Goal: Navigation & Orientation: Find specific page/section

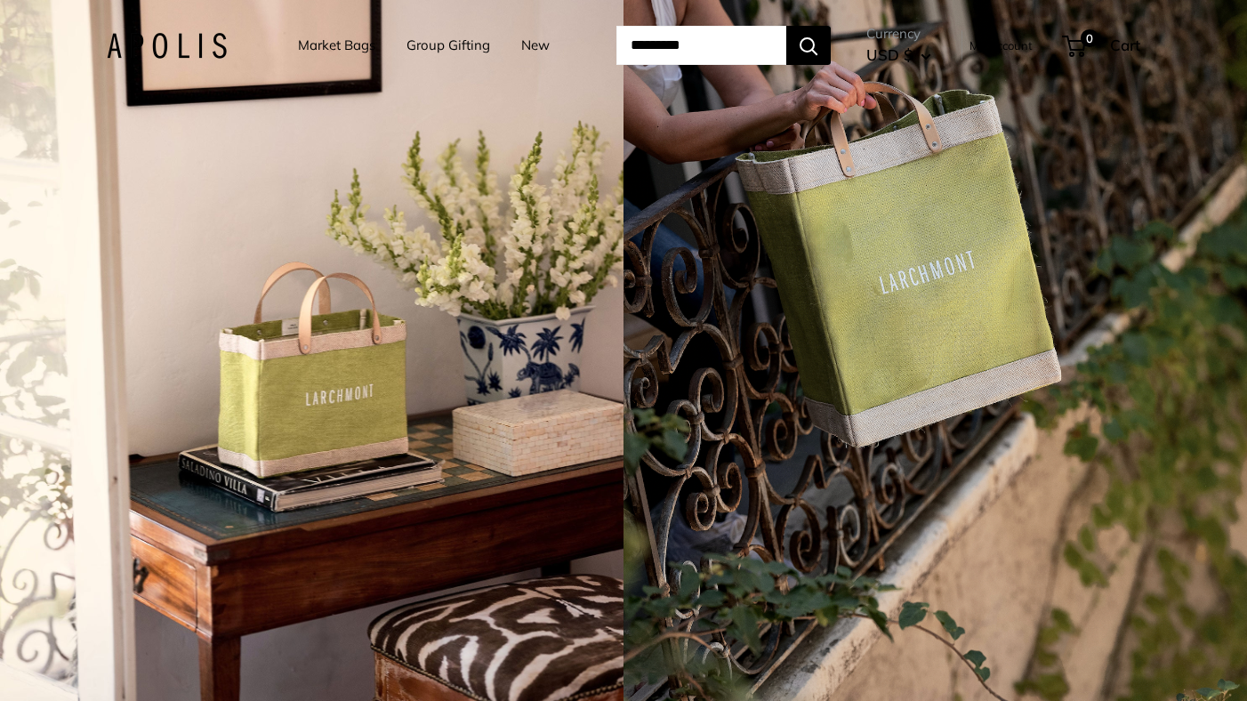
click at [343, 44] on link "Market Bags" at bounding box center [336, 45] width 77 height 25
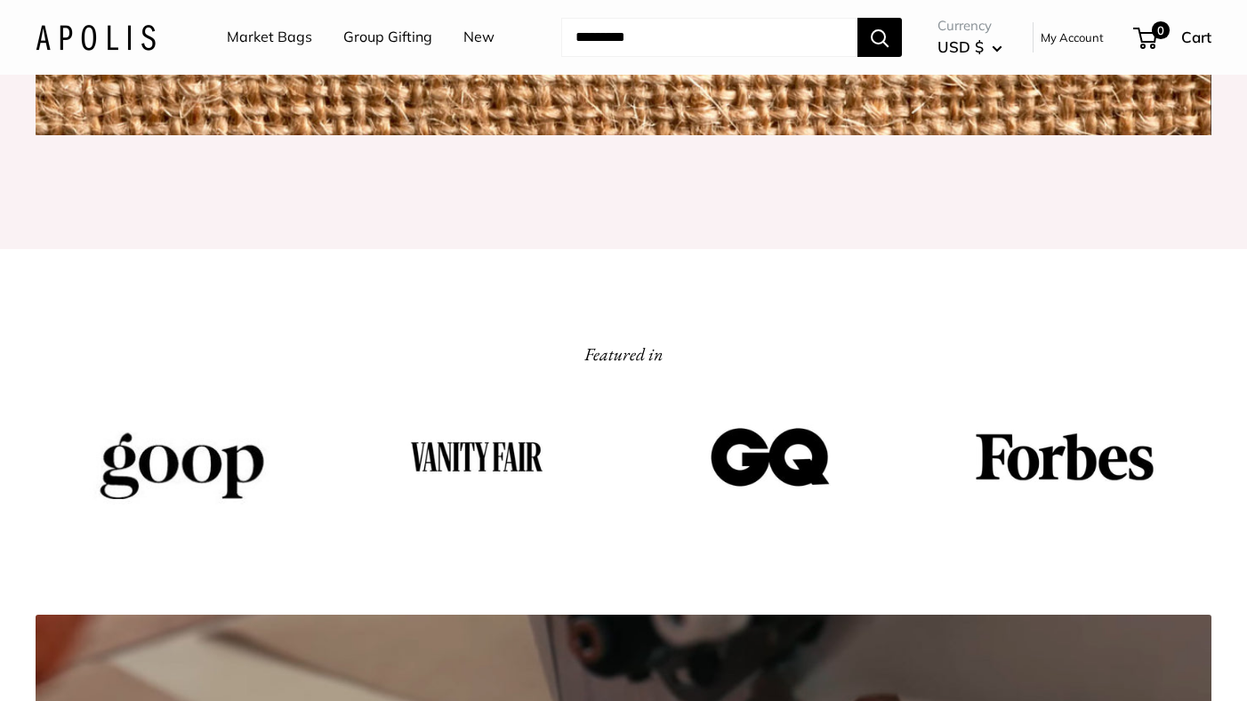
scroll to position [2219, 0]
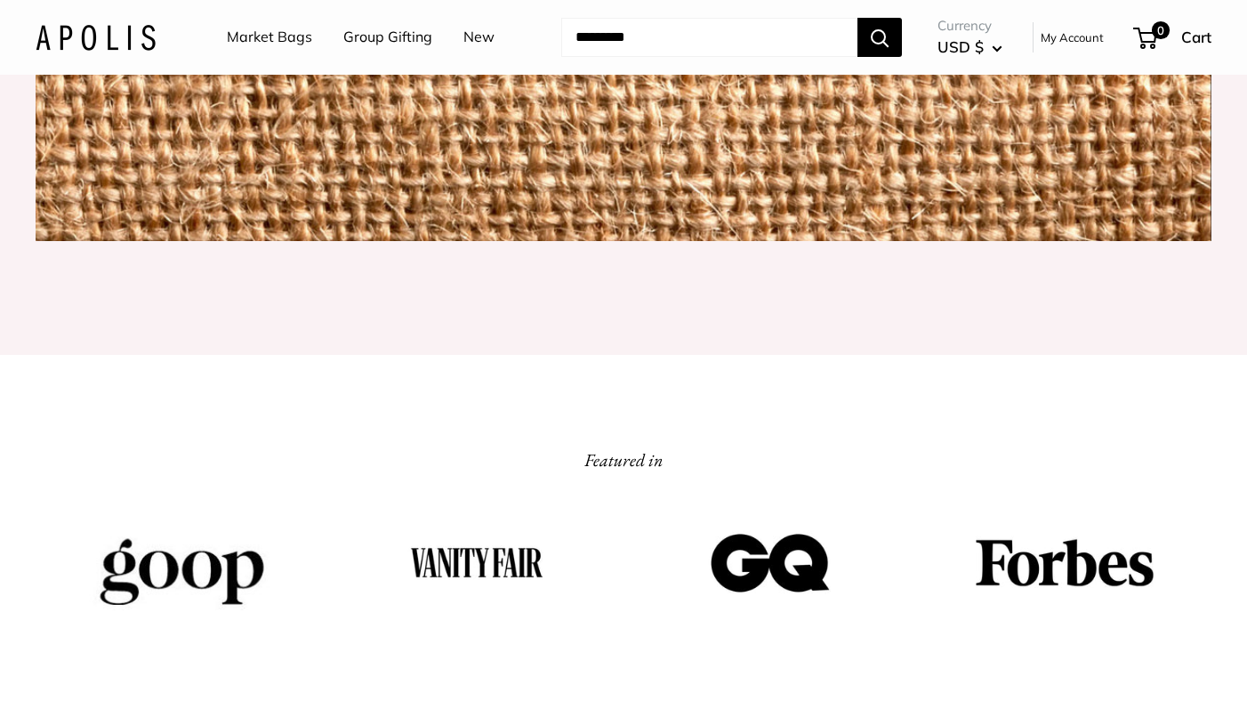
click at [137, 38] on img at bounding box center [96, 37] width 120 height 26
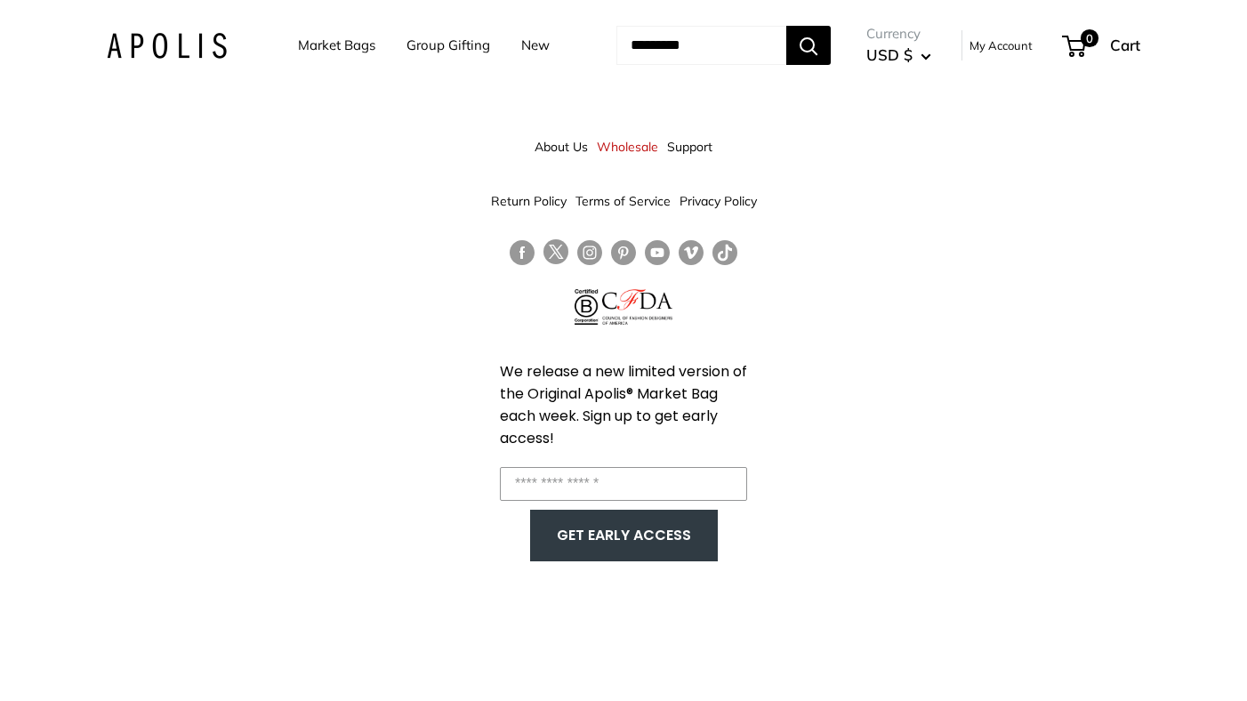
click at [521, 48] on link "New" at bounding box center [535, 45] width 28 height 25
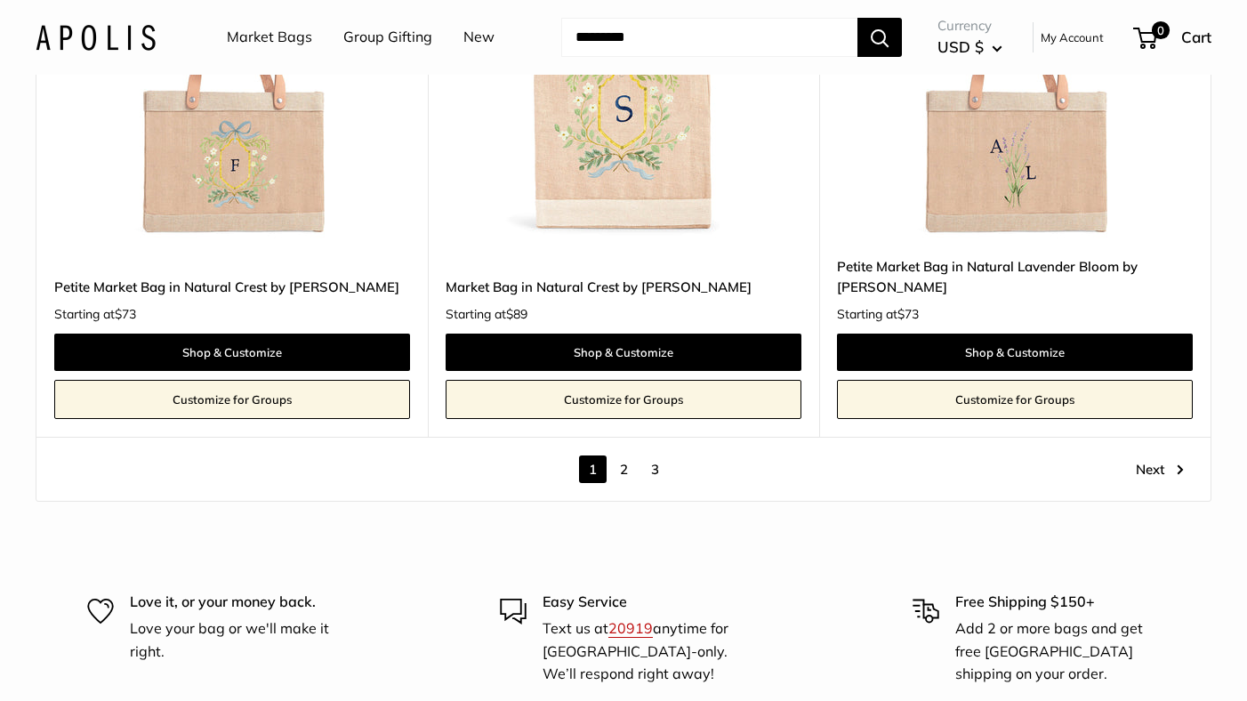
scroll to position [9708, 0]
